Goal: Task Accomplishment & Management: Complete application form

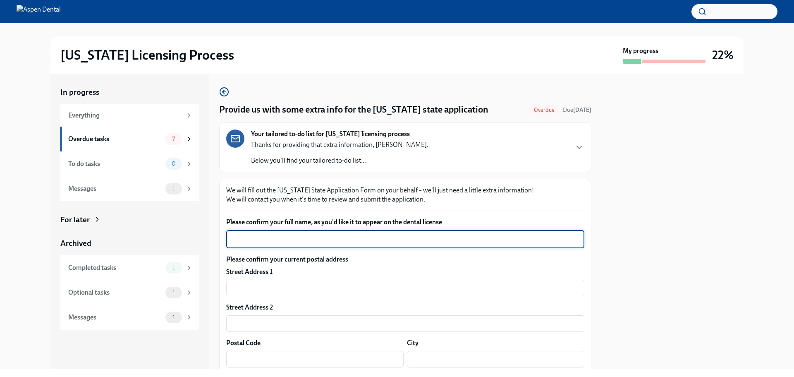
click at [419, 236] on textarea "Please confirm your full name, as you'd like it to appear on the dental license" at bounding box center [405, 239] width 348 height 10
type textarea "[PERSON_NAME]"
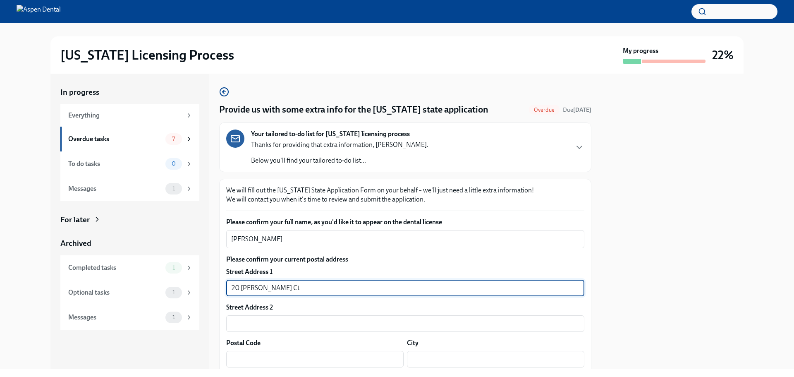
type input "20 [PERSON_NAME] Ct"
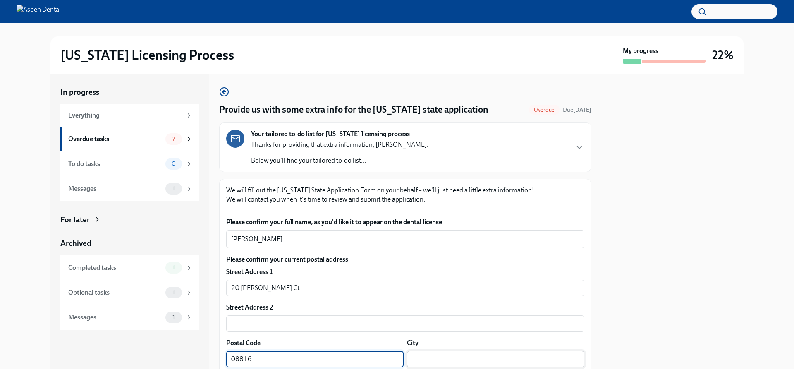
type input "08816"
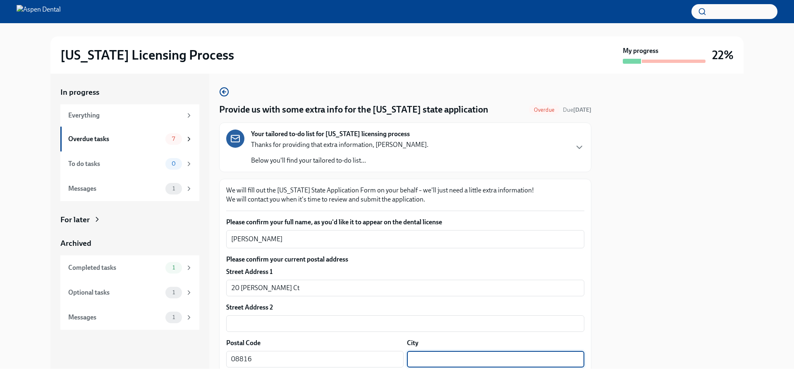
click at [527, 364] on input "text" at bounding box center [495, 359] width 177 height 17
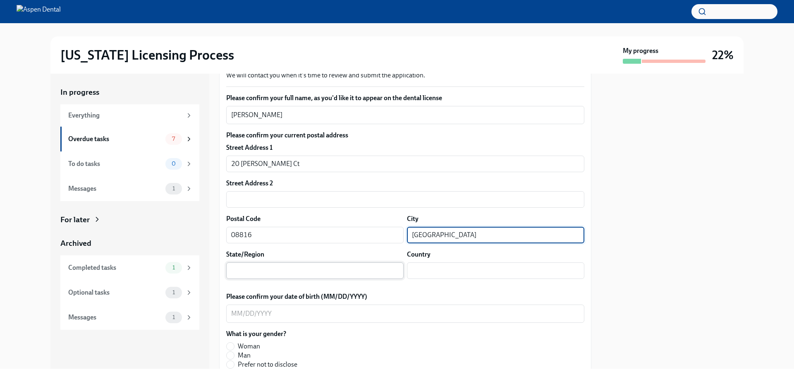
type input "[GEOGRAPHIC_DATA]"
click at [320, 270] on input "text" at bounding box center [314, 270] width 177 height 17
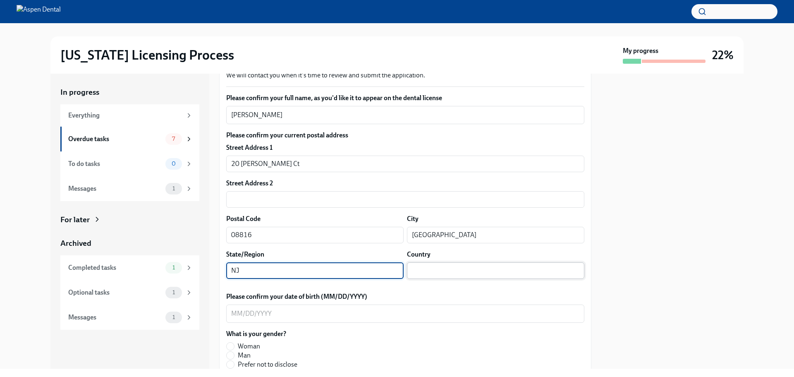
type input "NJ"
click at [481, 274] on input "text" at bounding box center [495, 270] width 177 height 17
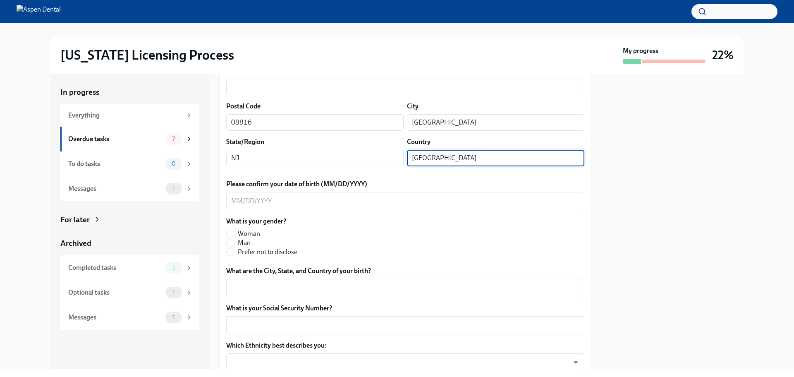
scroll to position [248, 0]
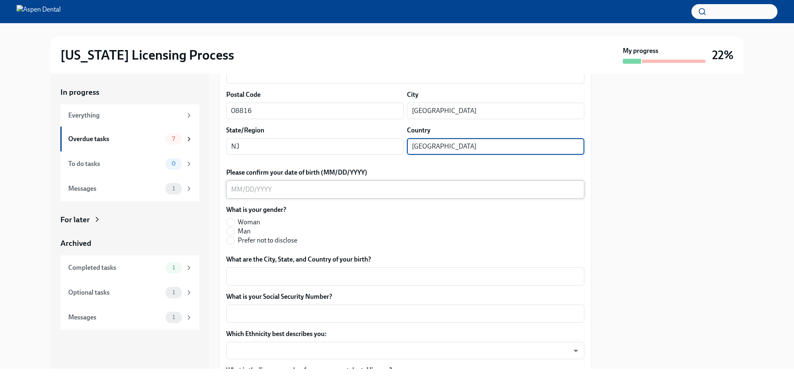
type input "[GEOGRAPHIC_DATA]"
click at [334, 183] on div "x ​" at bounding box center [405, 189] width 358 height 18
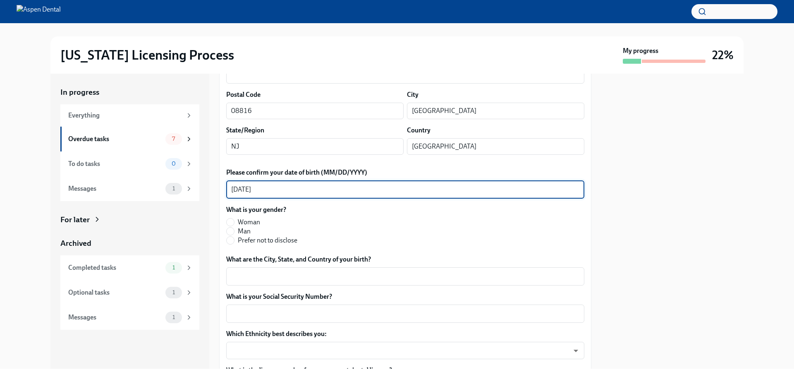
type textarea "[DATE]"
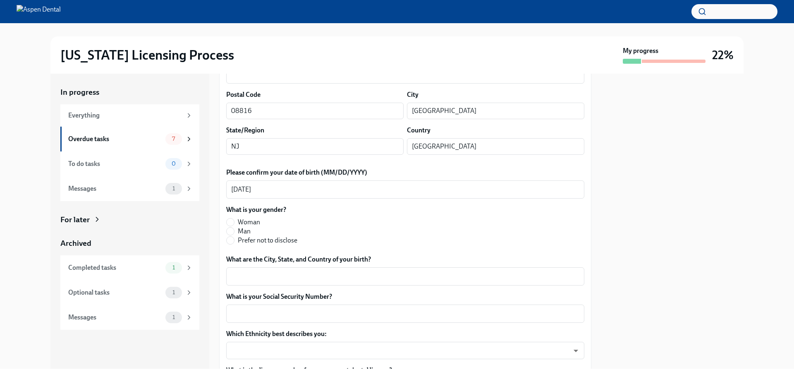
click at [239, 227] on span "Man" at bounding box center [244, 231] width 13 height 9
click at [234, 227] on input "Man" at bounding box center [230, 230] width 7 height 7
radio input "true"
click at [259, 275] on textarea "What are the City, State, and Country of your birth?" at bounding box center [405, 276] width 348 height 10
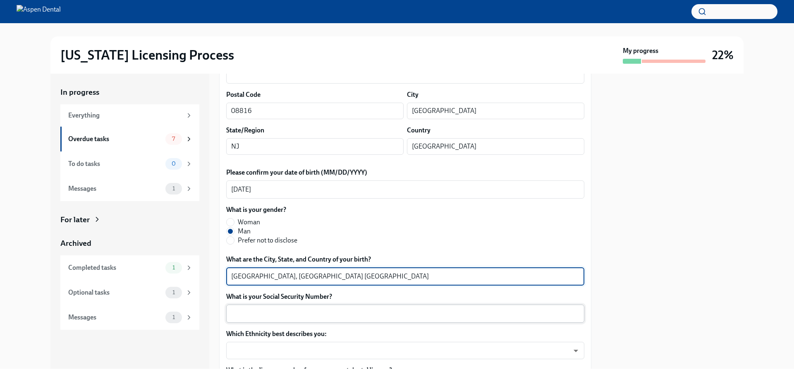
type textarea "[GEOGRAPHIC_DATA], [GEOGRAPHIC_DATA] [GEOGRAPHIC_DATA]"
click at [361, 311] on textarea "What is your Social Security Number?" at bounding box center [405, 313] width 348 height 10
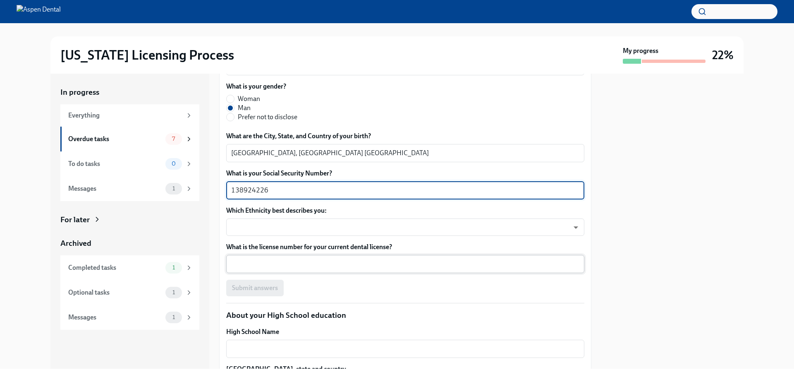
scroll to position [372, 0]
type textarea "138924226"
click at [292, 228] on body "[US_STATE] Licensing Process My progress 22% In progress Everything Overdue tas…" at bounding box center [397, 188] width 794 height 377
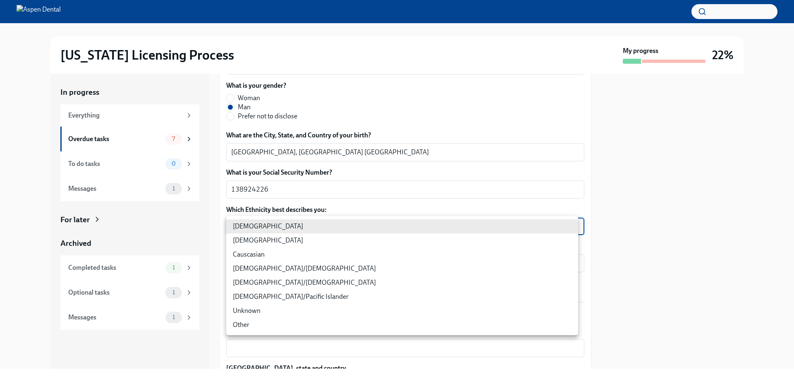
click at [269, 260] on li "Causcasian" at bounding box center [402, 254] width 352 height 14
type input "Sgg7VB5SW"
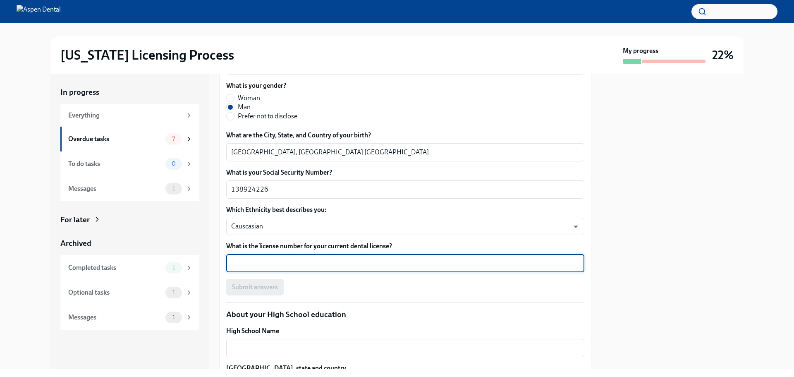
click at [269, 260] on textarea "What is the license number for your current dental license?" at bounding box center [405, 263] width 348 height 10
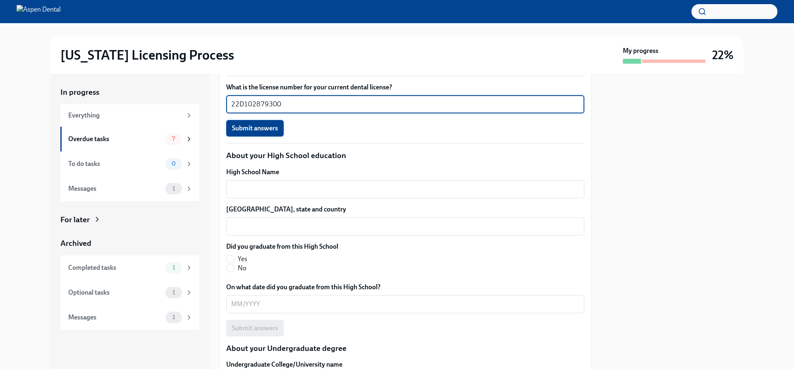
scroll to position [537, 0]
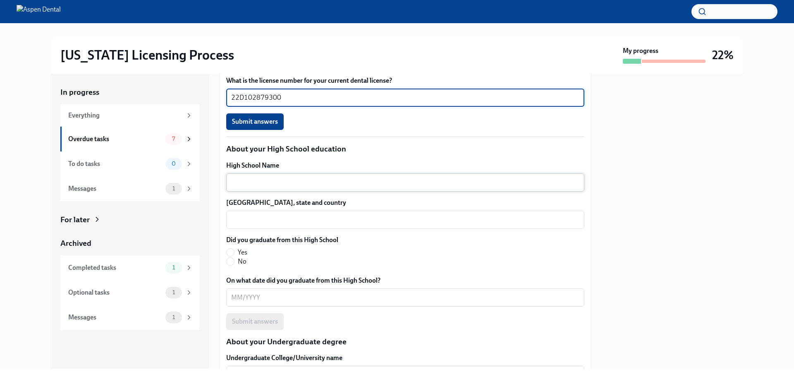
type textarea "22D102879300"
click at [298, 184] on textarea "High School Name" at bounding box center [405, 182] width 348 height 10
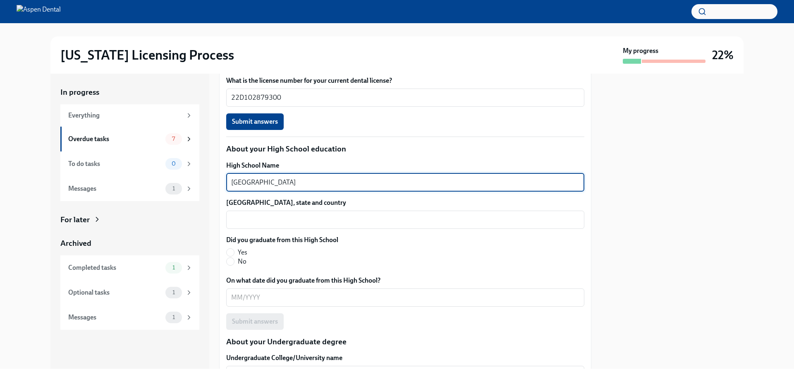
type textarea "[GEOGRAPHIC_DATA]"
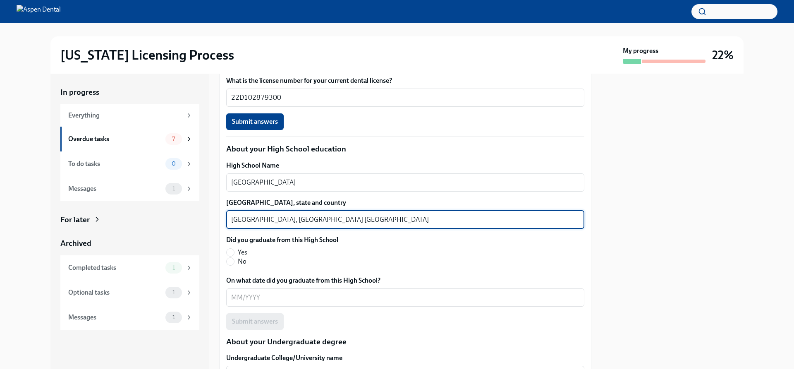
type textarea "[GEOGRAPHIC_DATA], [GEOGRAPHIC_DATA] [GEOGRAPHIC_DATA]"
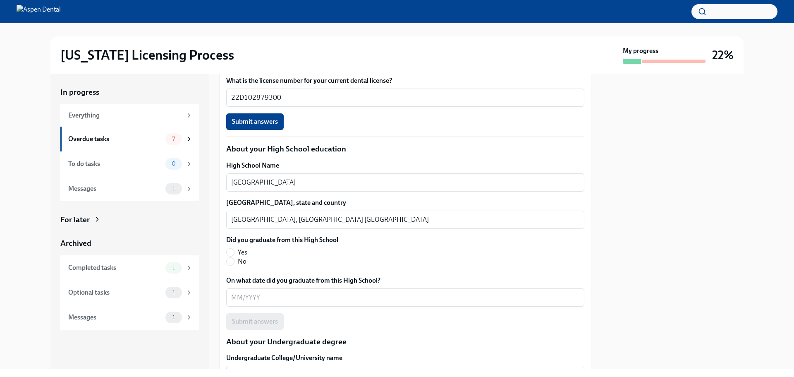
click at [231, 248] on label "Yes" at bounding box center [278, 252] width 105 height 9
click at [231, 248] on input "Yes" at bounding box center [230, 251] width 7 height 7
radio input "true"
click at [330, 299] on textarea "On what date did you graduate from this High School?" at bounding box center [405, 297] width 348 height 10
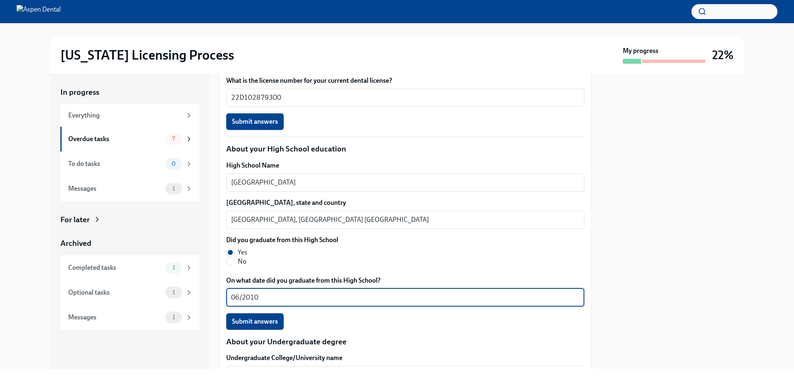
type textarea "06/2010"
click at [245, 126] on span "Submit answers" at bounding box center [255, 121] width 46 height 8
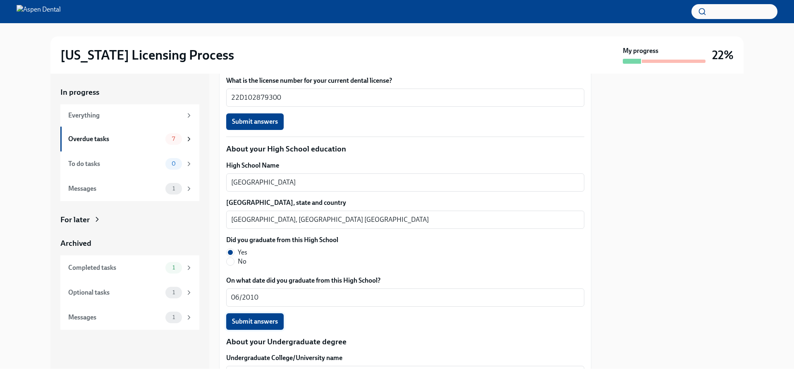
click at [248, 322] on span "Submit answers" at bounding box center [255, 321] width 46 height 8
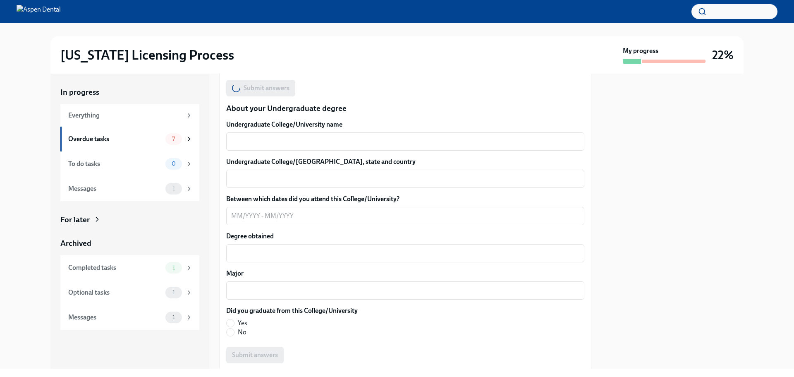
scroll to position [786, 0]
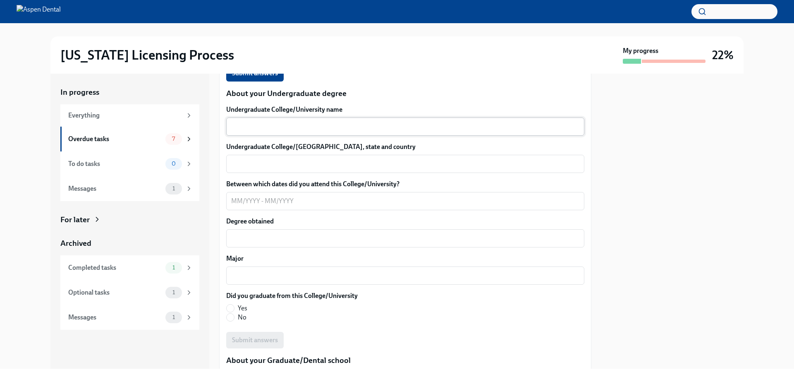
click at [322, 130] on textarea "Undergraduate College/University name" at bounding box center [405, 127] width 348 height 10
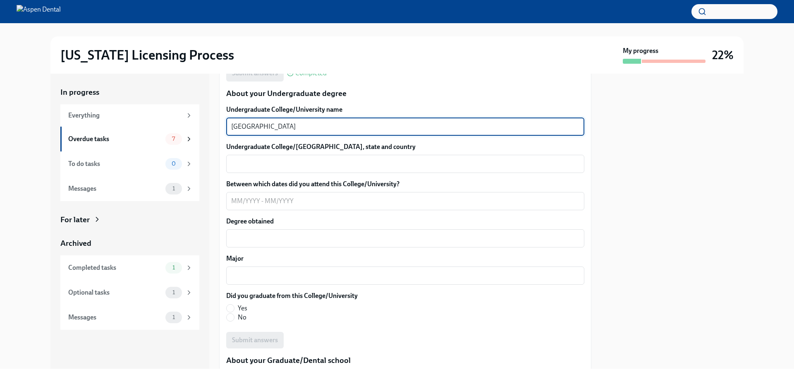
type textarea "[GEOGRAPHIC_DATA]"
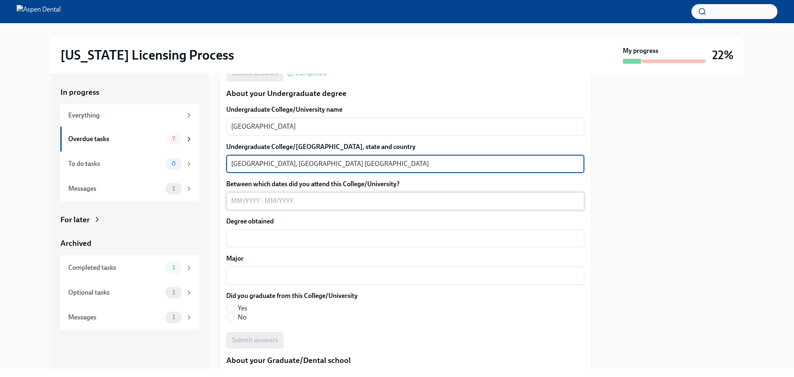
type textarea "[GEOGRAPHIC_DATA], [GEOGRAPHIC_DATA] [GEOGRAPHIC_DATA]"
click at [375, 206] on div "x ​" at bounding box center [405, 201] width 358 height 18
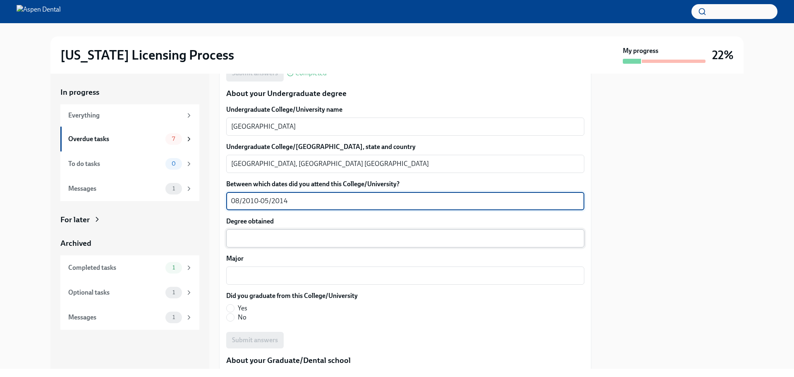
type textarea "08/2010-05/2014"
click at [269, 241] on textarea "Degree obtained" at bounding box center [405, 238] width 348 height 10
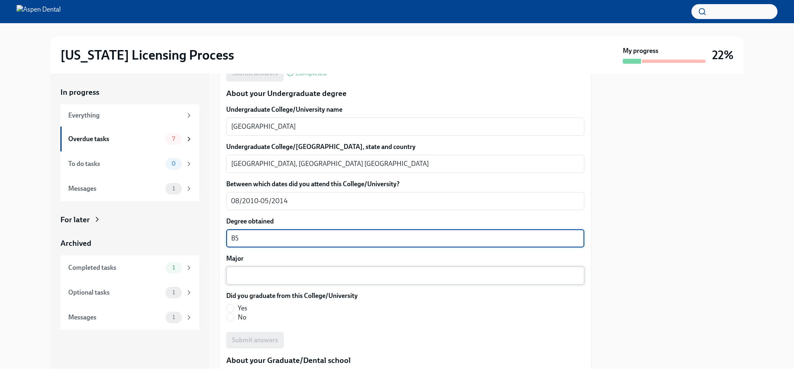
type textarea "BS"
click at [245, 282] on div "x ​" at bounding box center [405, 275] width 358 height 18
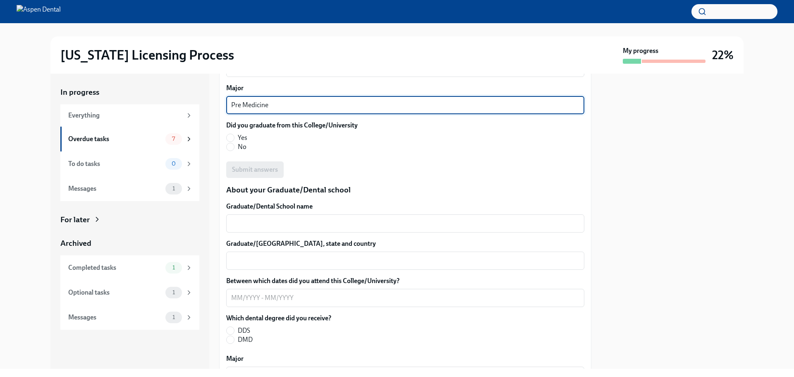
scroll to position [951, 0]
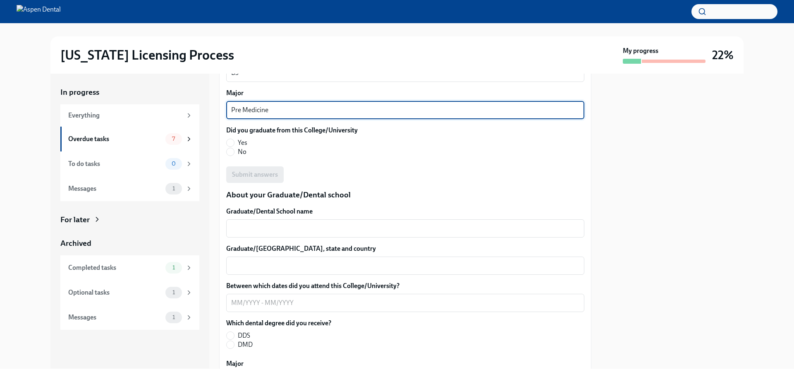
type textarea "Pre Medicine"
click at [234, 138] on label "Yes" at bounding box center [288, 142] width 125 height 9
click at [234, 139] on input "Yes" at bounding box center [230, 142] width 7 height 7
radio input "true"
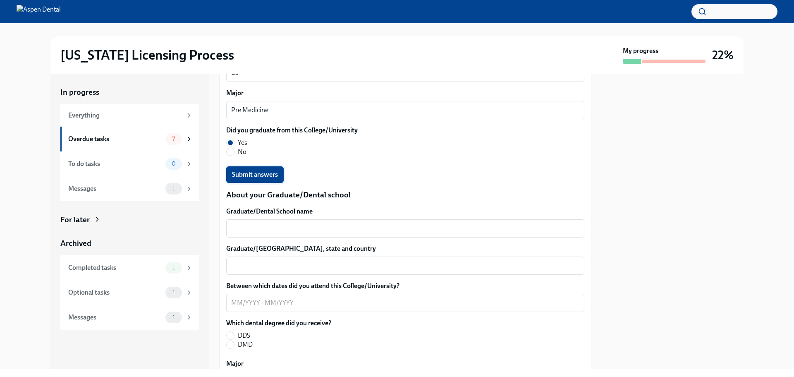
click at [249, 170] on span "Submit answers" at bounding box center [255, 174] width 46 height 8
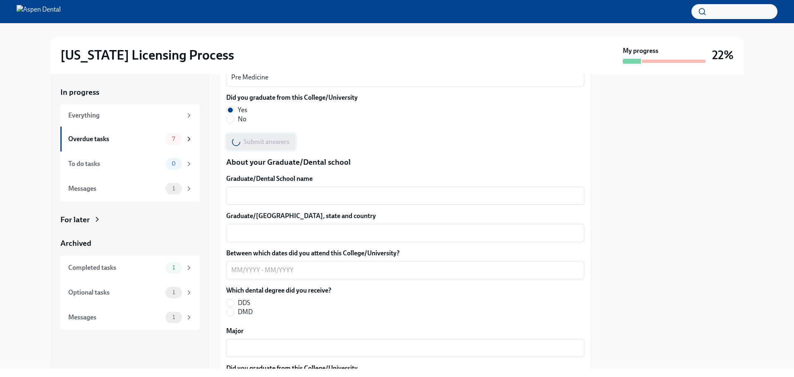
scroll to position [1034, 0]
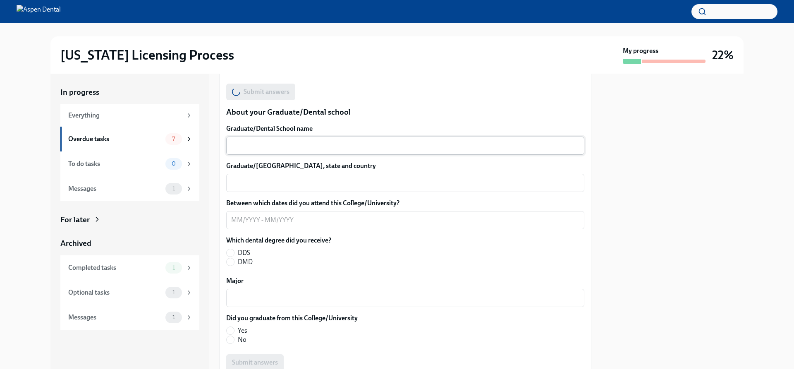
click at [271, 143] on textarea "Graduate/Dental School name" at bounding box center [405, 146] width 348 height 10
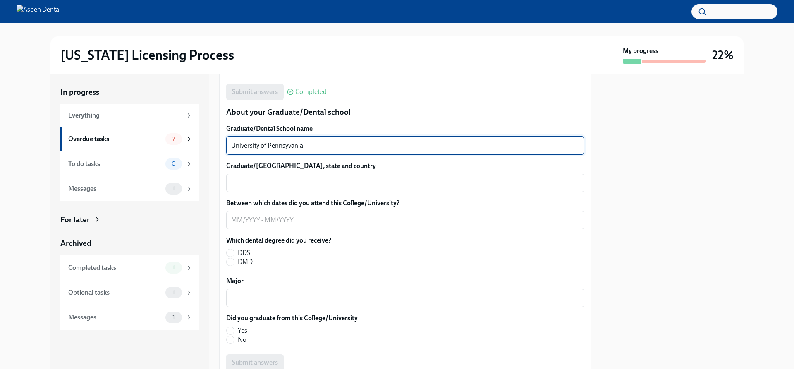
click at [288, 146] on textarea "University of Pennsyvania" at bounding box center [405, 146] width 348 height 10
type textarea "[GEOGRAPHIC_DATA][US_STATE]"
click at [321, 186] on textarea "Graduate/[GEOGRAPHIC_DATA], state and country" at bounding box center [405, 183] width 348 height 10
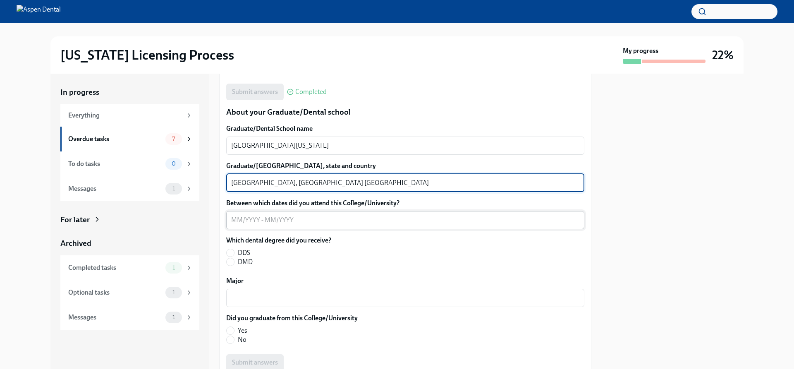
type textarea "[GEOGRAPHIC_DATA], [GEOGRAPHIC_DATA] [GEOGRAPHIC_DATA]"
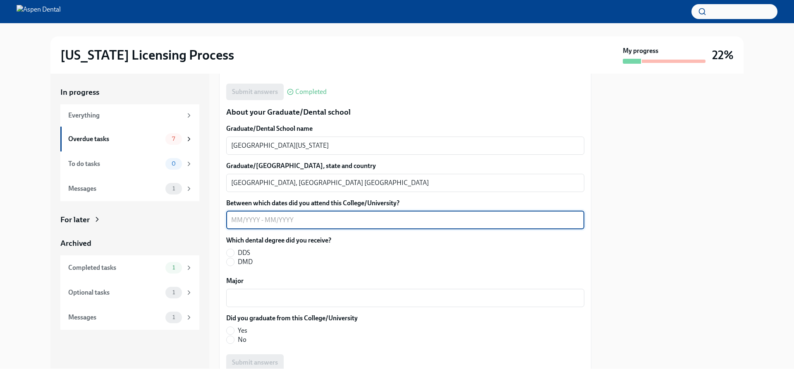
click at [253, 219] on textarea "Between which dates did you attend this College/University?" at bounding box center [405, 220] width 348 height 10
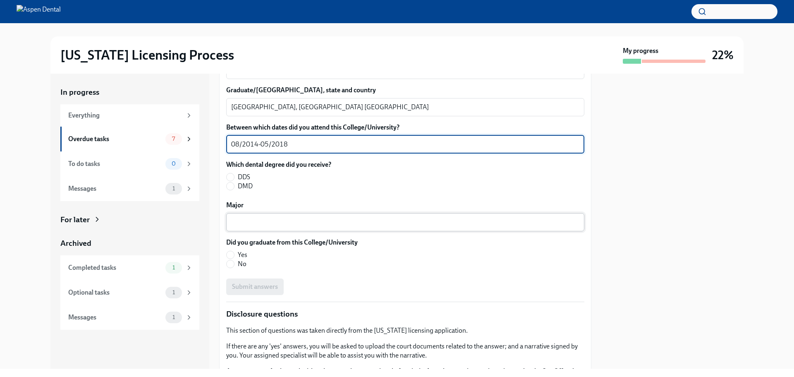
scroll to position [1116, 0]
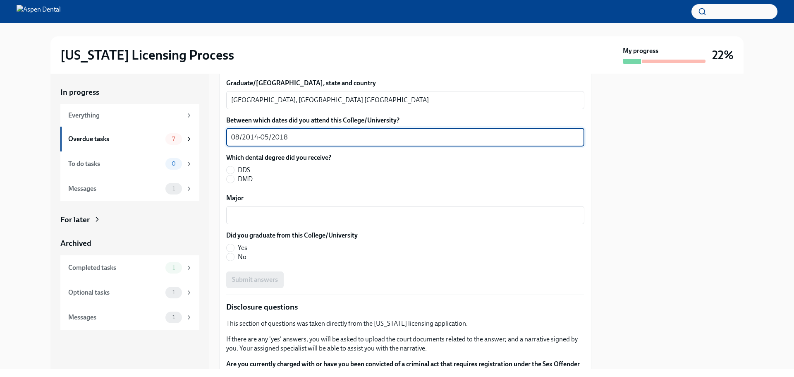
type textarea "08/2014-05/2018"
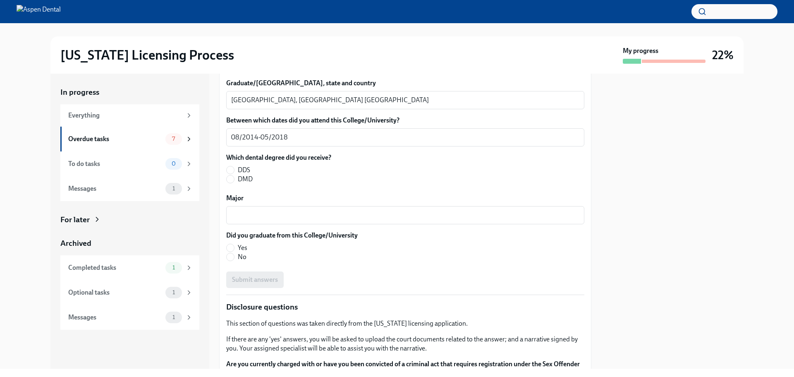
click at [247, 176] on span "DMD" at bounding box center [245, 178] width 15 height 9
click at [234, 176] on input "DMD" at bounding box center [230, 178] width 7 height 7
radio input "true"
click at [244, 221] on div "x ​" at bounding box center [405, 215] width 358 height 18
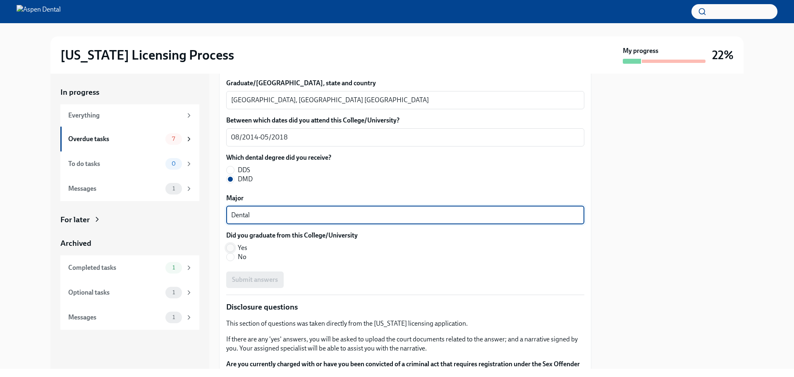
type textarea "Dental"
click at [232, 247] on input "Yes" at bounding box center [230, 247] width 7 height 7
radio input "true"
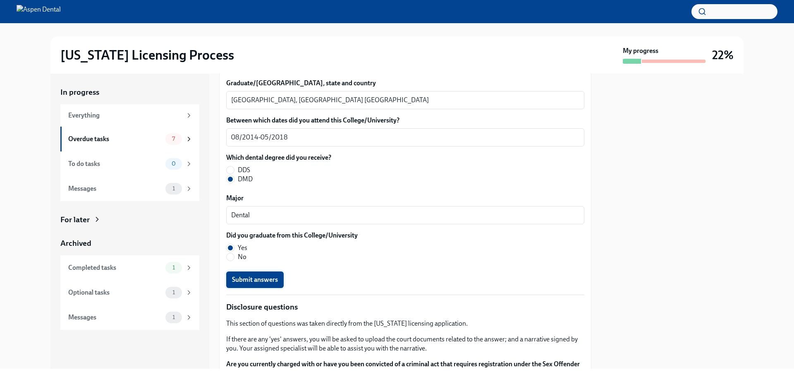
click at [255, 281] on span "Submit answers" at bounding box center [255, 279] width 46 height 8
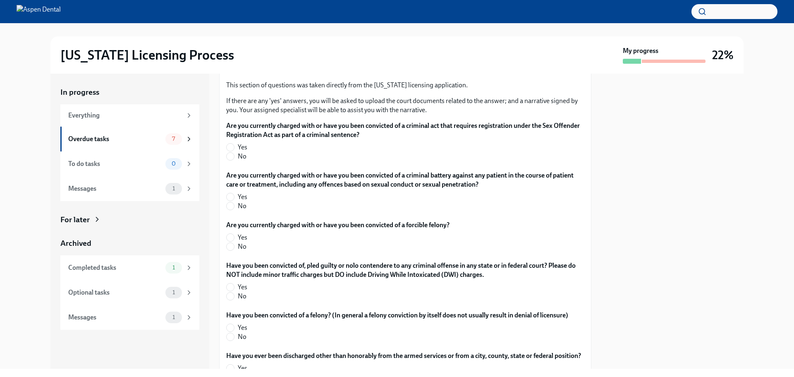
scroll to position [1364, 0]
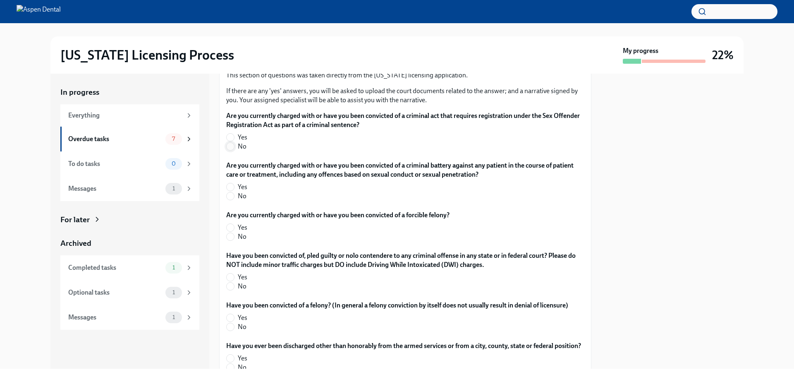
click at [232, 146] on input "No" at bounding box center [230, 146] width 7 height 7
radio input "true"
click at [230, 200] on label "No" at bounding box center [401, 195] width 351 height 9
click at [230, 200] on input "No" at bounding box center [230, 195] width 7 height 7
radio input "true"
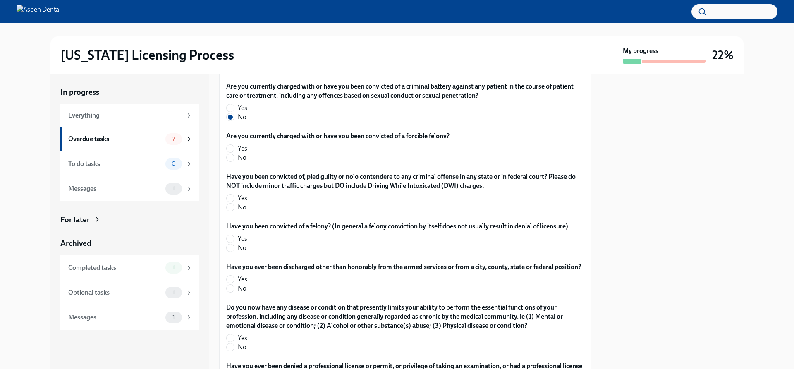
scroll to position [1447, 0]
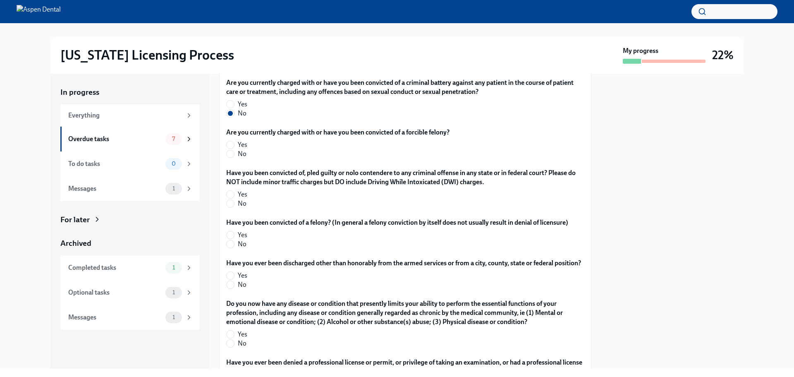
click at [239, 151] on span "No" at bounding box center [242, 153] width 9 height 9
click at [234, 151] on input "No" at bounding box center [230, 153] width 7 height 7
radio input "true"
click at [240, 204] on span "No" at bounding box center [242, 203] width 9 height 9
click at [234, 204] on input "No" at bounding box center [230, 203] width 7 height 7
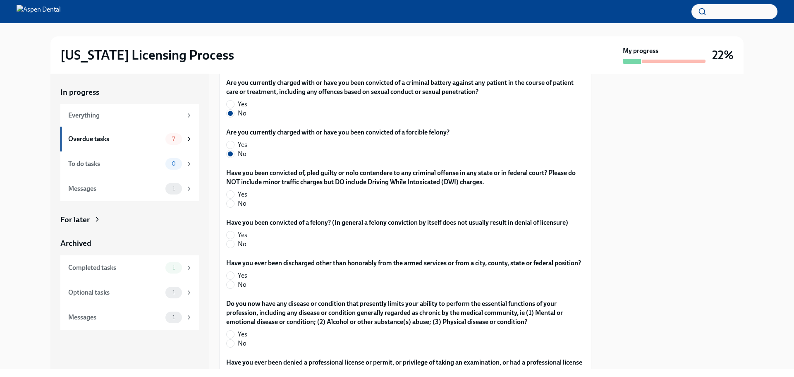
radio input "true"
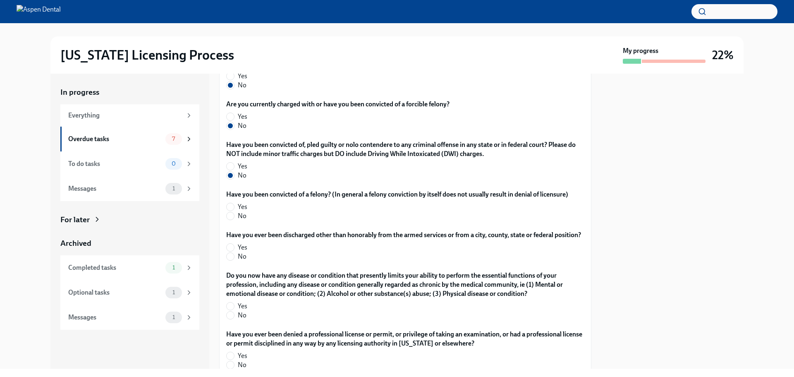
scroll to position [1488, 0]
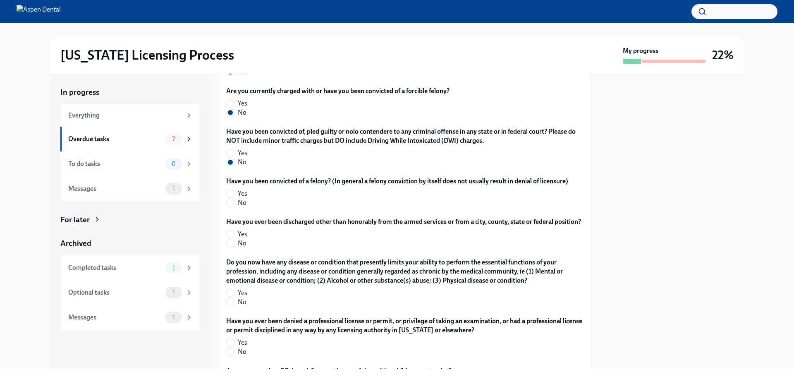
click at [244, 208] on div "Have you been convicted of a felony? (In general a felony conviction by itself …" at bounding box center [405, 194] width 358 height 34
click at [232, 201] on input "No" at bounding box center [230, 202] width 7 height 7
radio input "true"
click at [230, 247] on input "No" at bounding box center [230, 242] width 7 height 7
radio input "true"
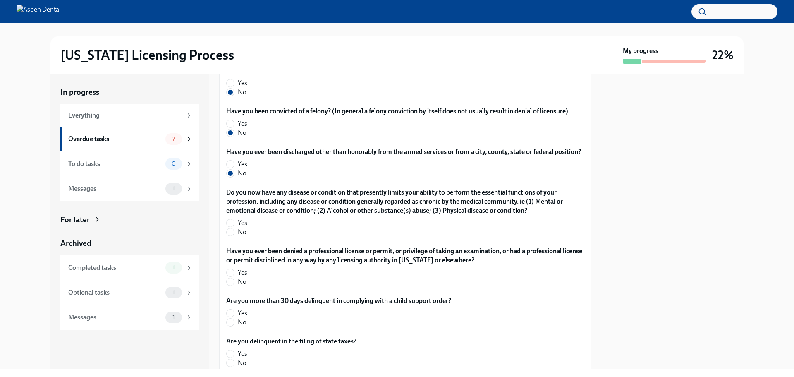
scroll to position [1571, 0]
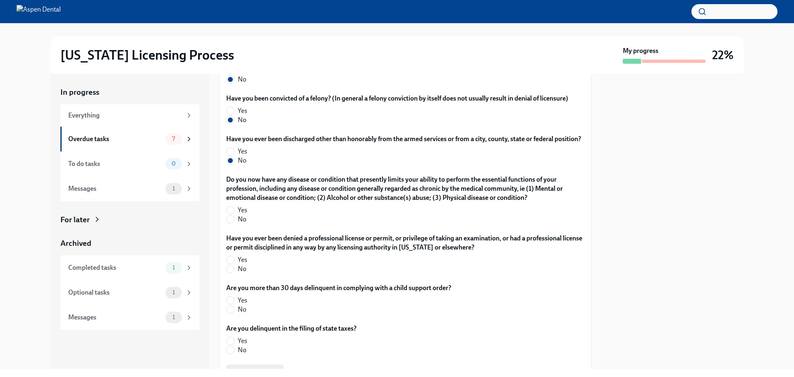
click at [243, 224] on span "No" at bounding box center [242, 219] width 9 height 9
click at [234, 223] on input "No" at bounding box center [230, 218] width 7 height 7
radio input "true"
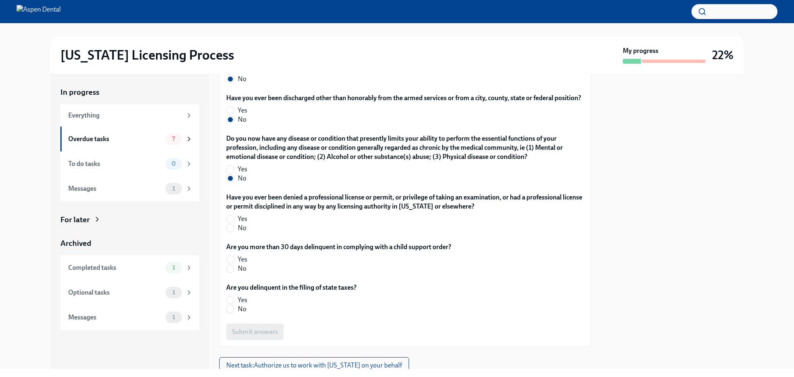
scroll to position [1612, 0]
click at [229, 231] on input "No" at bounding box center [230, 227] width 7 height 7
radio input "true"
click at [233, 272] on input "No" at bounding box center [230, 267] width 7 height 7
radio input "true"
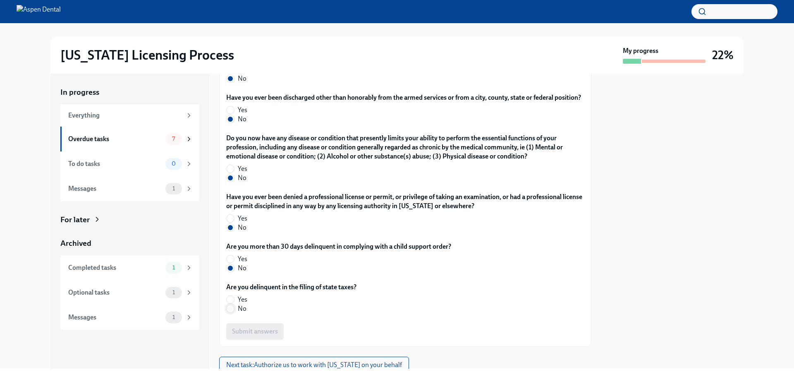
click at [229, 312] on input "No" at bounding box center [230, 308] width 7 height 7
radio input "true"
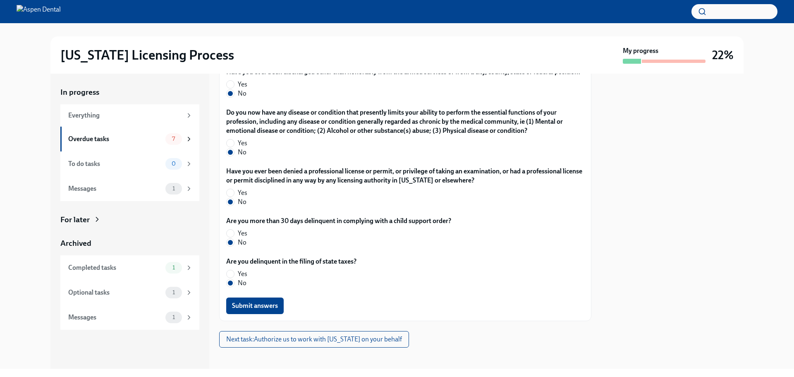
scroll to position [1653, 0]
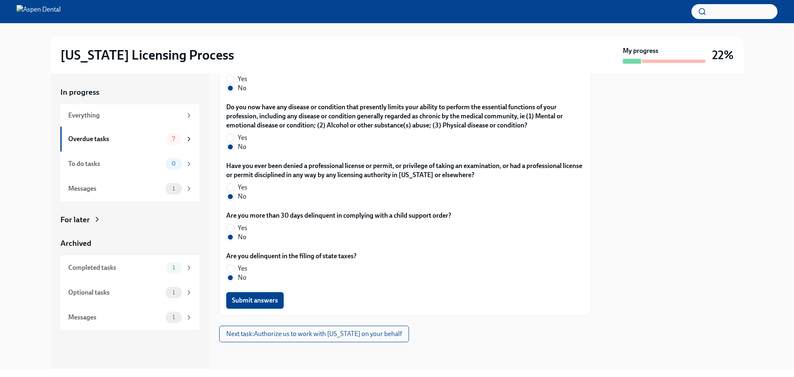
click at [261, 297] on span "Submit answers" at bounding box center [255, 300] width 46 height 8
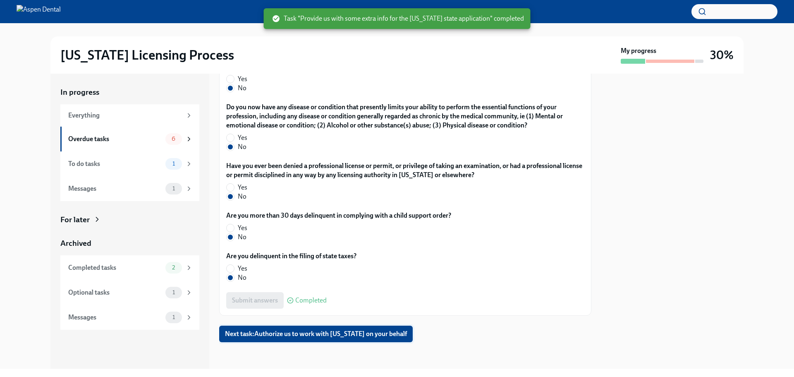
click at [318, 334] on span "Next task : Authorize us to work with [US_STATE] on your behalf" at bounding box center [316, 334] width 182 height 8
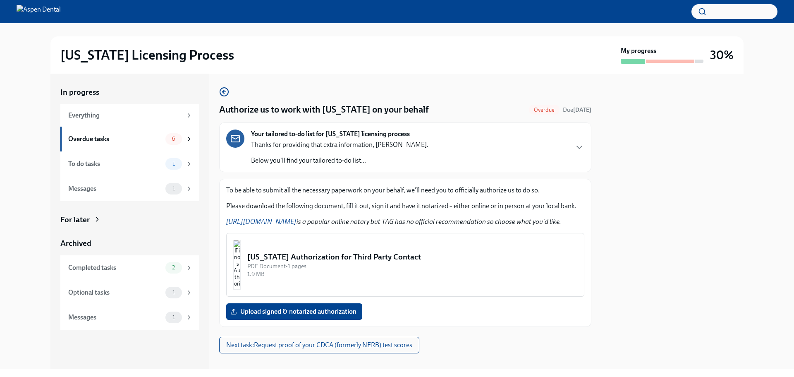
click at [241, 267] on img "button" at bounding box center [236, 265] width 7 height 50
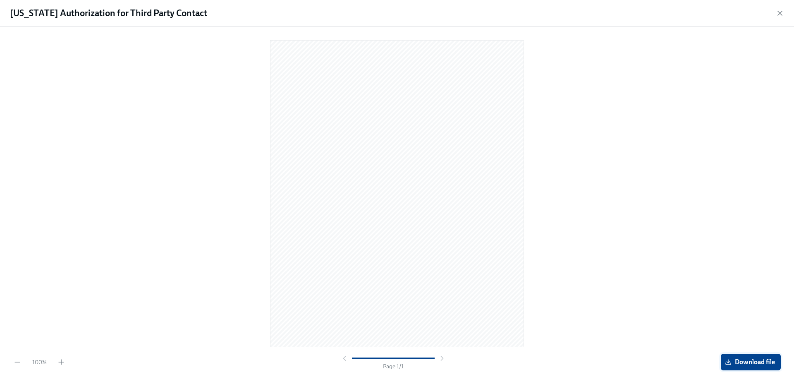
click at [733, 361] on span "Download file" at bounding box center [750, 362] width 48 height 8
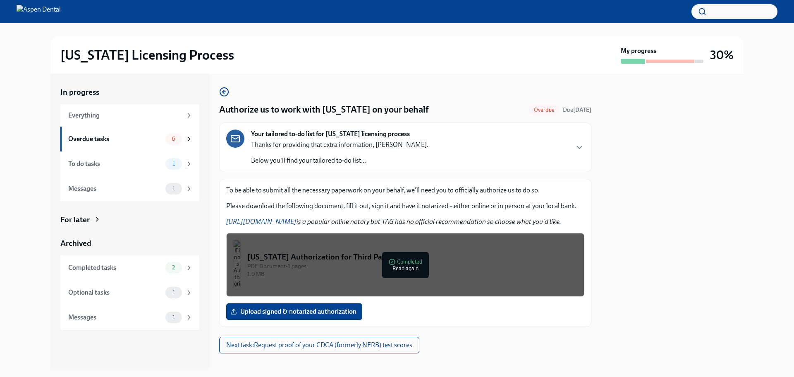
click at [272, 222] on link "[URL][DOMAIN_NAME]" at bounding box center [261, 221] width 70 height 8
click at [29, 78] on div "In progress Everything Overdue tasks 6 To do tasks 1 Messages 1 For later Archi…" at bounding box center [396, 221] width 767 height 295
click at [403, 265] on div "PDF Document • 1 pages" at bounding box center [412, 266] width 330 height 8
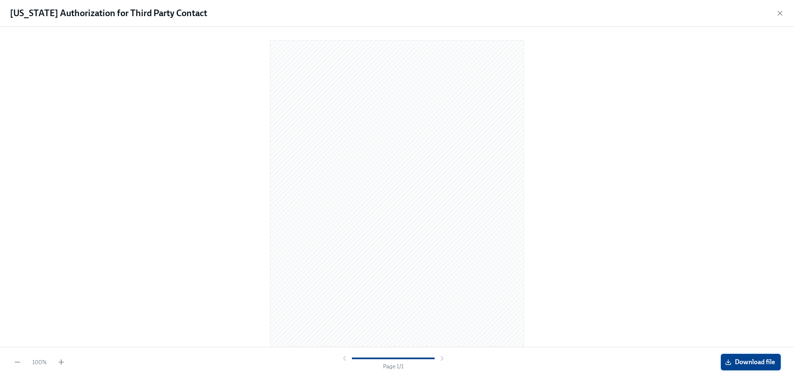
click at [758, 364] on span "Download file" at bounding box center [750, 362] width 48 height 8
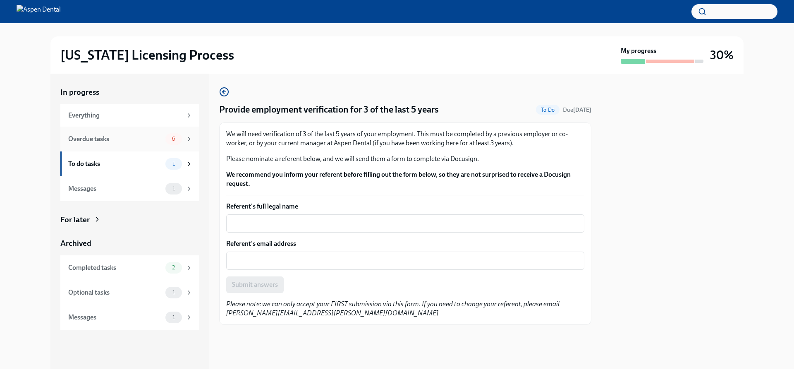
click at [117, 139] on div "Overdue tasks" at bounding box center [115, 138] width 94 height 9
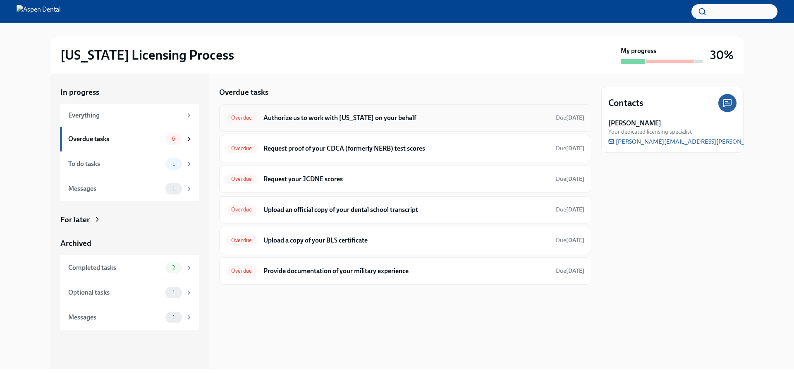
click at [304, 118] on h6 "Authorize us to work with [US_STATE] on your behalf" at bounding box center [406, 117] width 286 height 9
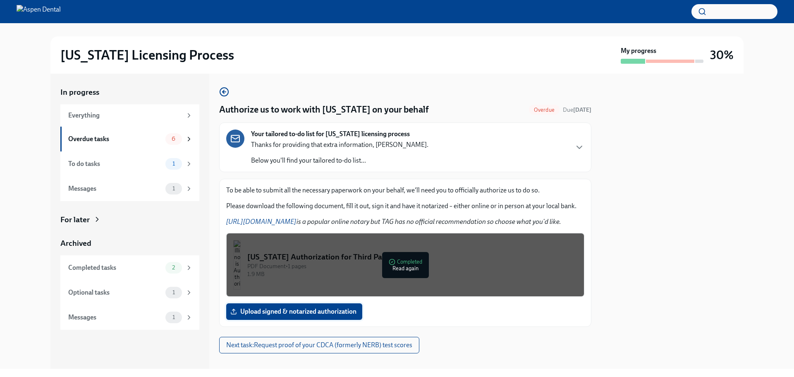
click at [321, 313] on span "Upload signed & notarized authorization" at bounding box center [294, 311] width 124 height 8
click at [0, 0] on input "Upload signed & notarized authorization" at bounding box center [0, 0] width 0 height 0
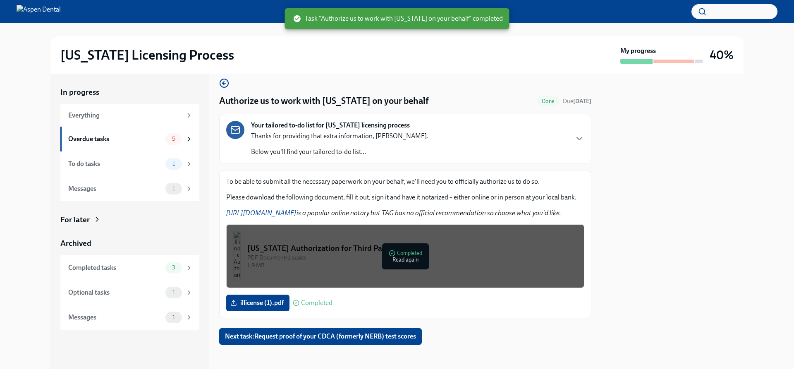
scroll to position [11, 0]
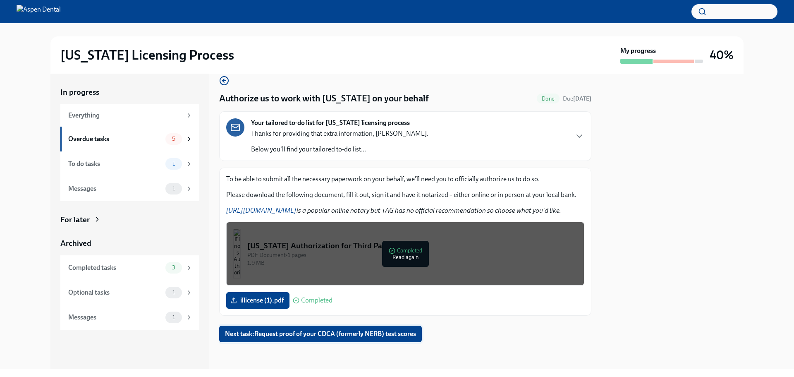
click at [282, 331] on span "Next task : Request proof of your CDCA (formerly NERB) test scores" at bounding box center [320, 334] width 191 height 8
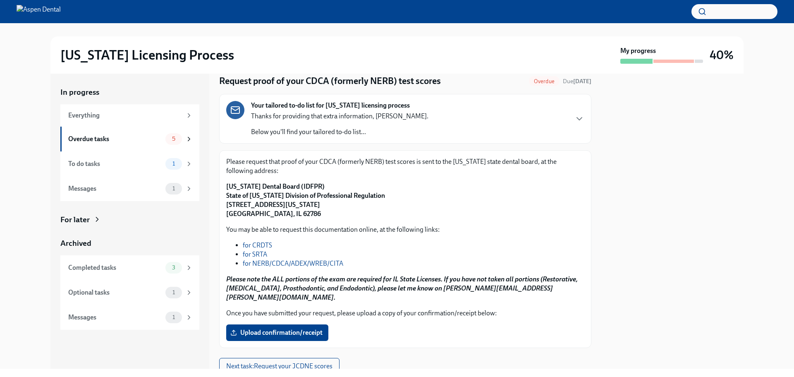
scroll to position [41, 0]
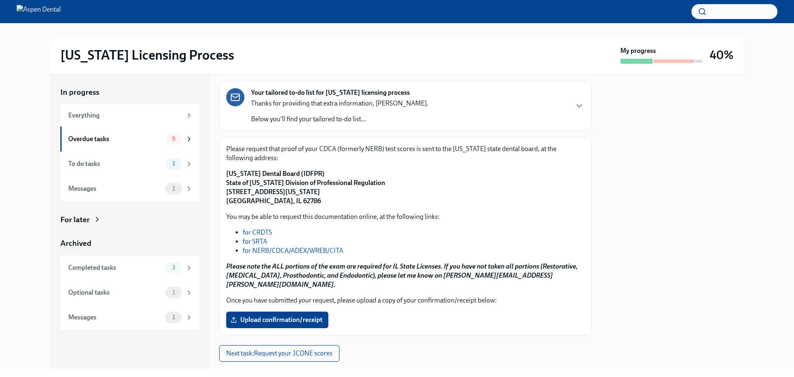
click at [330, 251] on link "for NERB/CDCA/ADEX/WREB/CITA" at bounding box center [293, 250] width 100 height 8
click at [312, 349] on span "Next task : Request your JCDNE scores" at bounding box center [279, 353] width 106 height 8
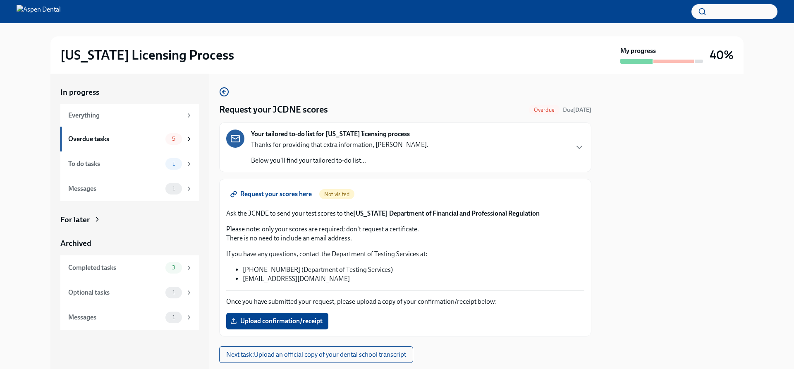
click at [287, 198] on span "Request your scores here" at bounding box center [272, 194] width 80 height 8
click at [285, 321] on span "Upload confirmation/receipt" at bounding box center [277, 321] width 91 height 8
click at [0, 0] on input "Upload confirmation/receipt" at bounding box center [0, 0] width 0 height 0
click at [257, 325] on span "Upload confirmation/receipt" at bounding box center [277, 321] width 91 height 8
click at [0, 0] on input "Upload confirmation/receipt" at bounding box center [0, 0] width 0 height 0
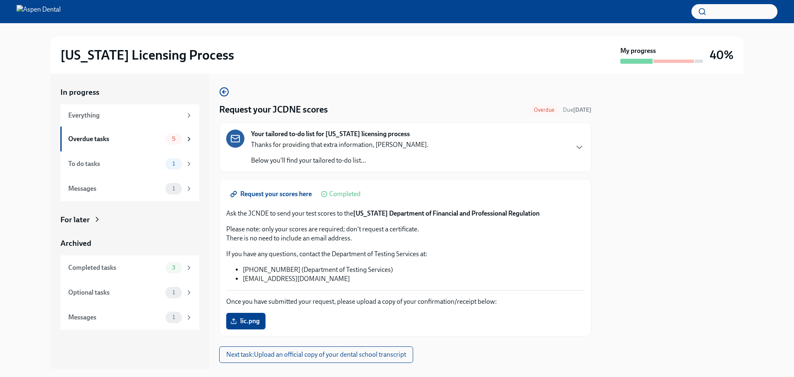
scroll to position [21, 0]
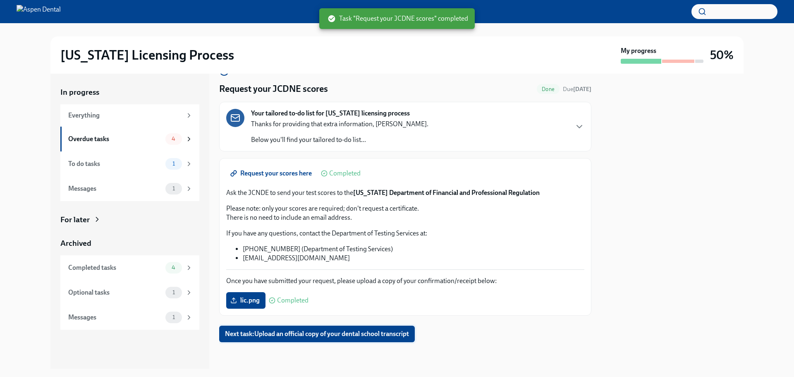
click at [337, 332] on span "Next task : Upload an official copy of your dental school transcript" at bounding box center [317, 334] width 184 height 8
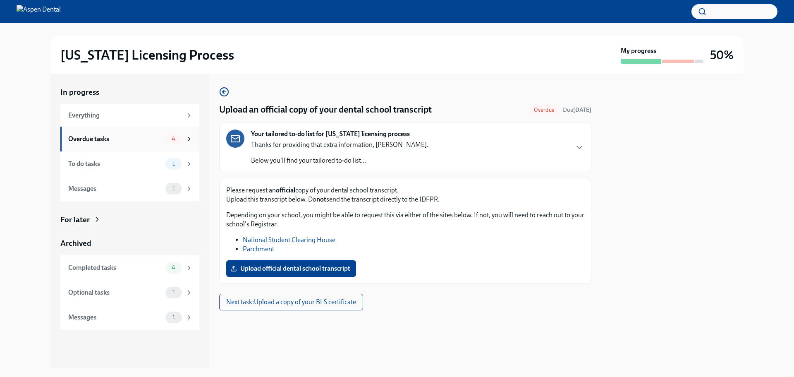
click at [195, 141] on div "Overdue tasks 4" at bounding box center [129, 139] width 139 height 25
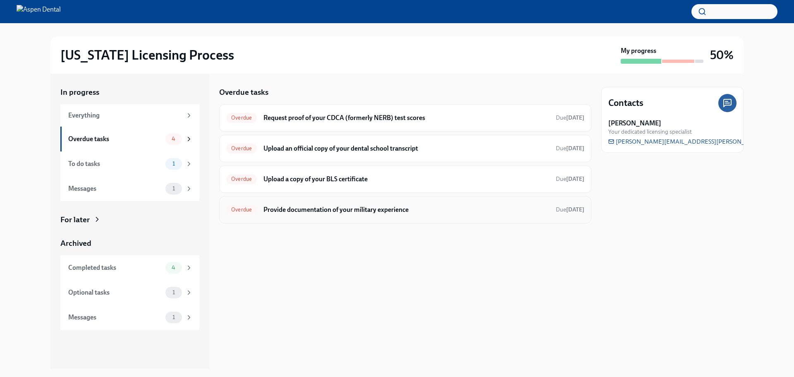
click at [316, 211] on h6 "Provide documentation of your military experience" at bounding box center [406, 209] width 286 height 9
